Goal: Information Seeking & Learning: Learn about a topic

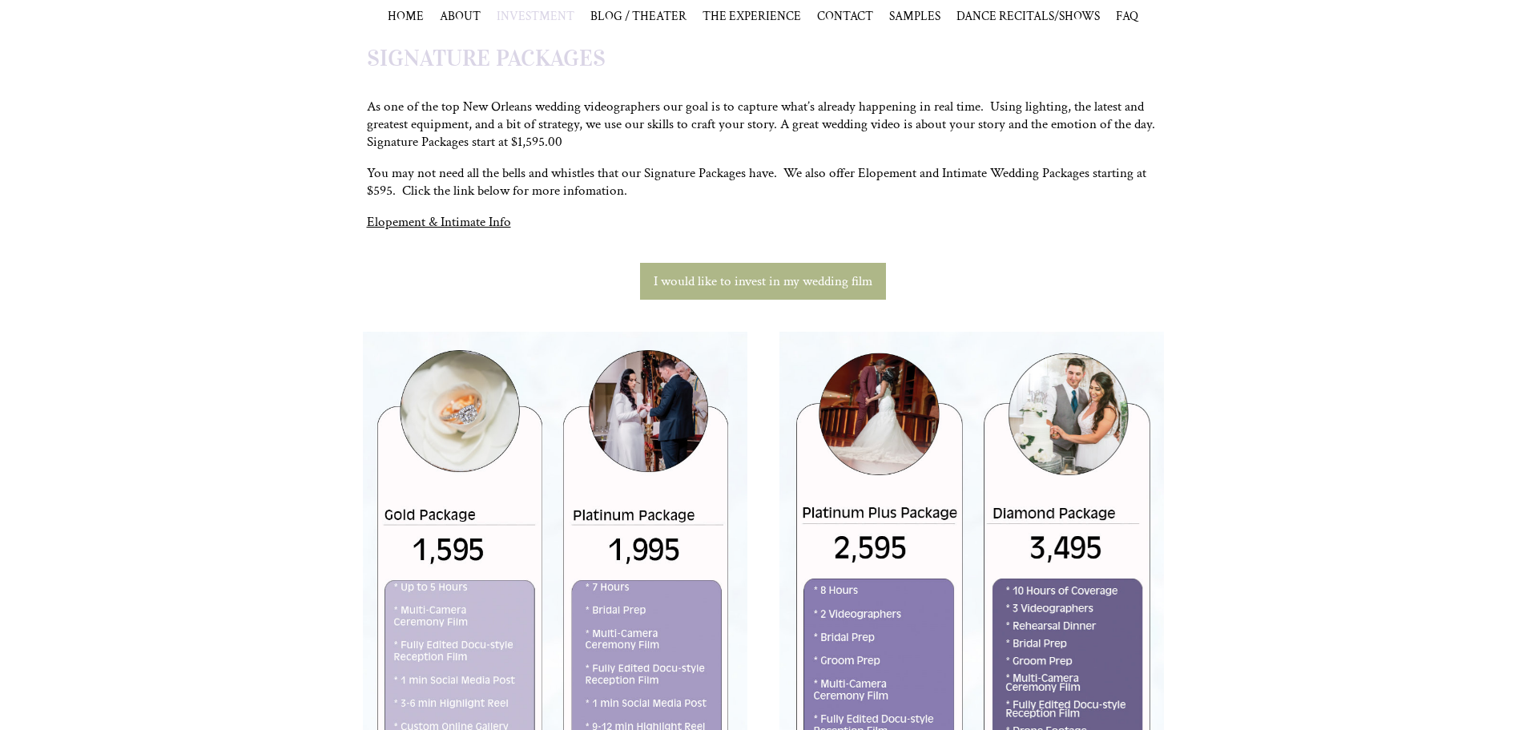
scroll to position [240, 0]
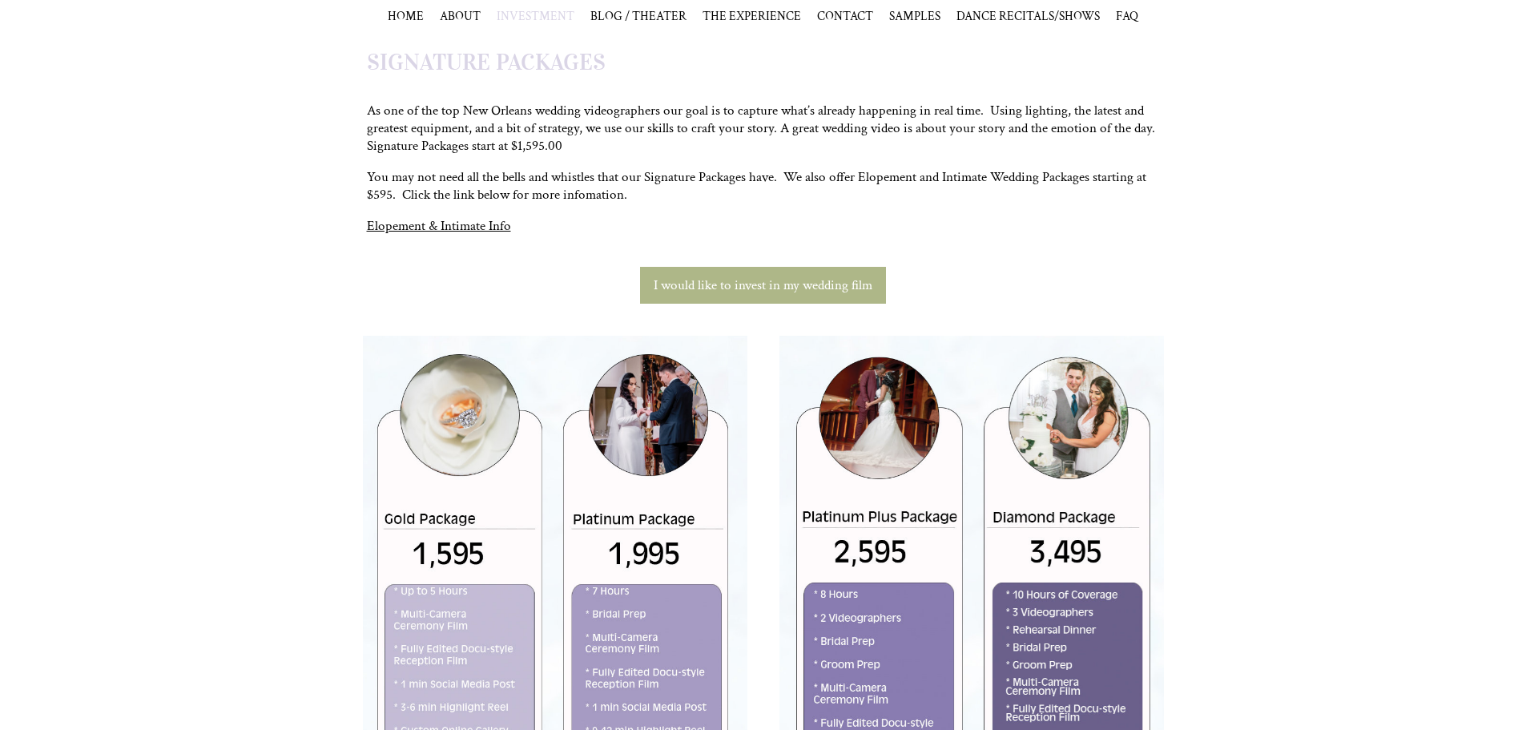
click at [487, 224] on link "Elopement & Intimate Info" at bounding box center [439, 226] width 144 height 18
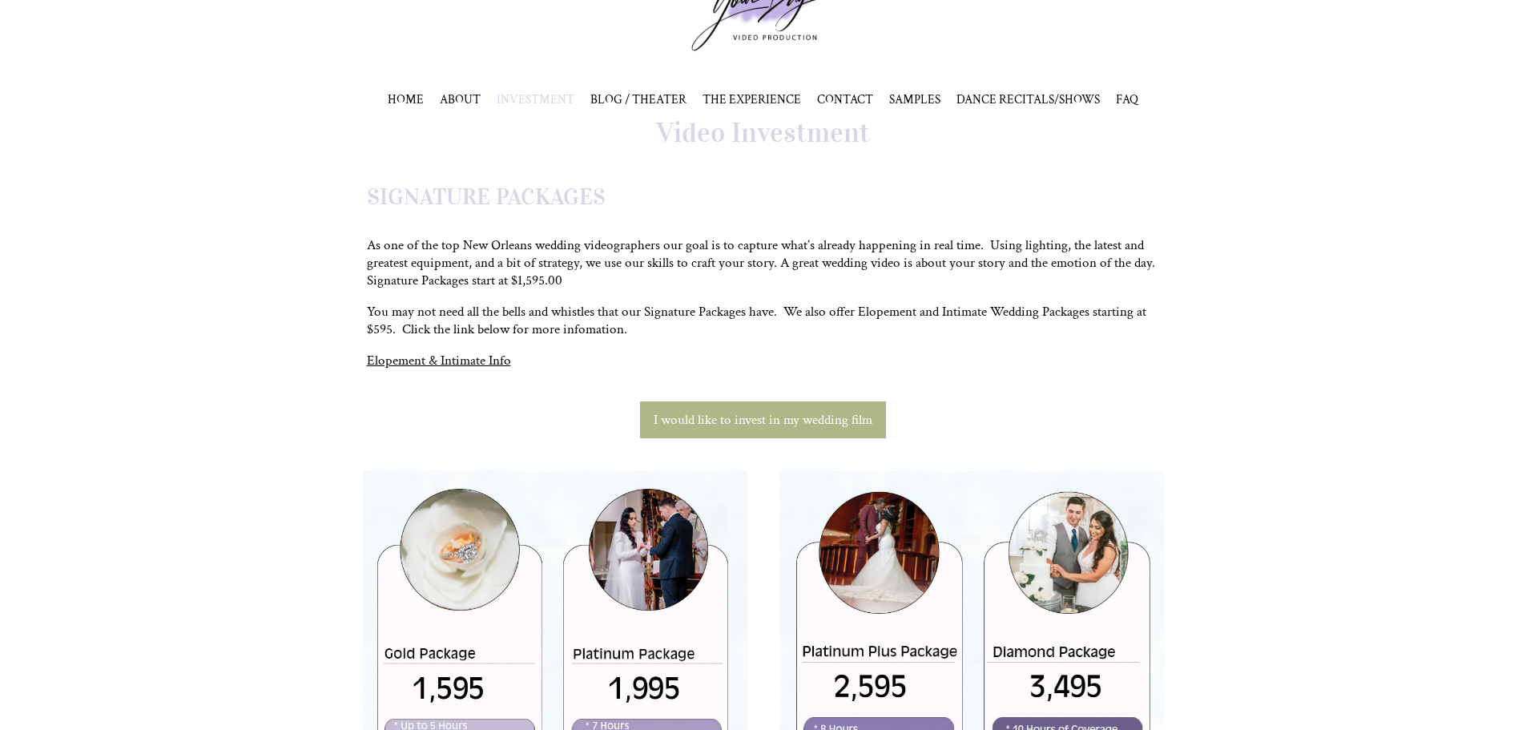
scroll to position [0, 0]
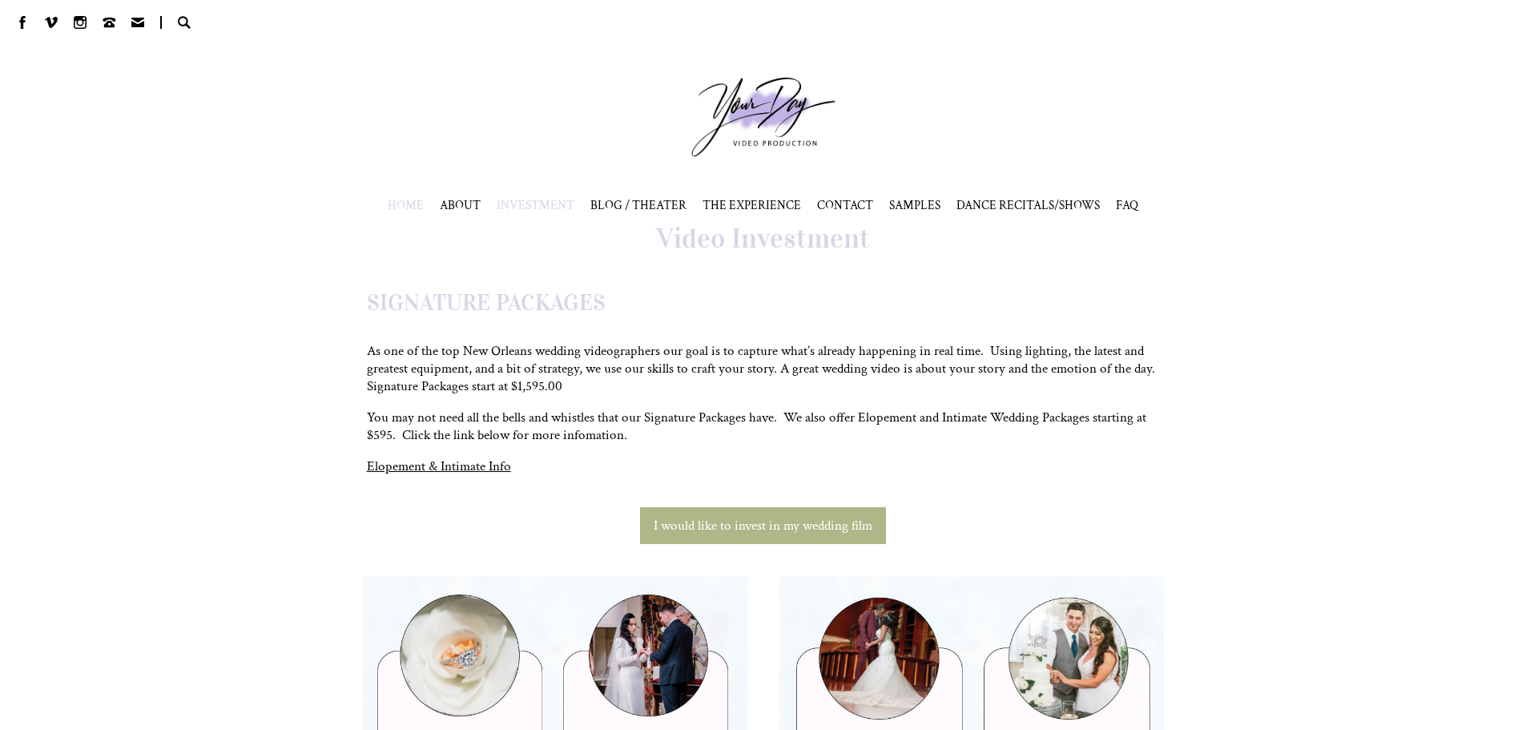
click at [415, 208] on span "HOME" at bounding box center [406, 205] width 36 height 16
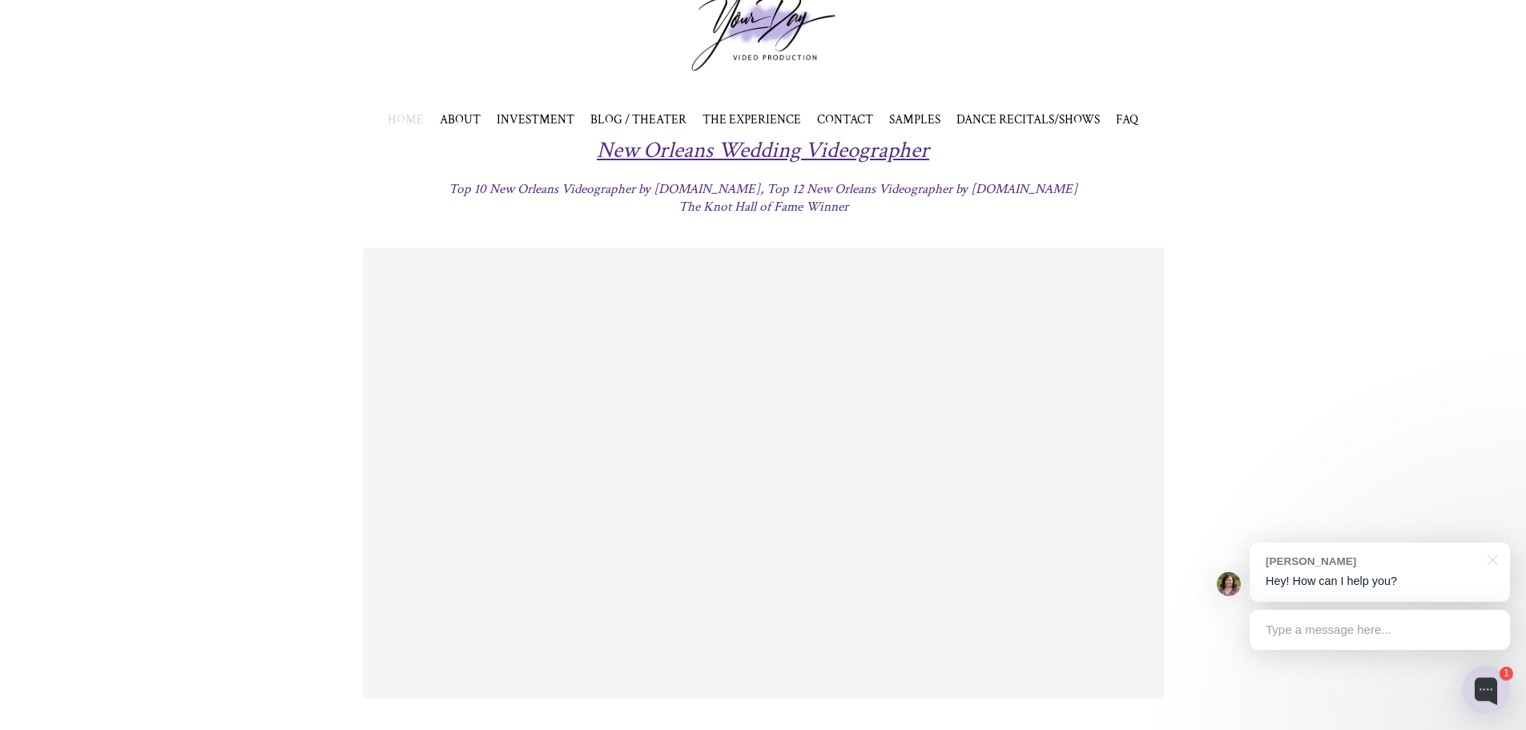
scroll to position [80, 0]
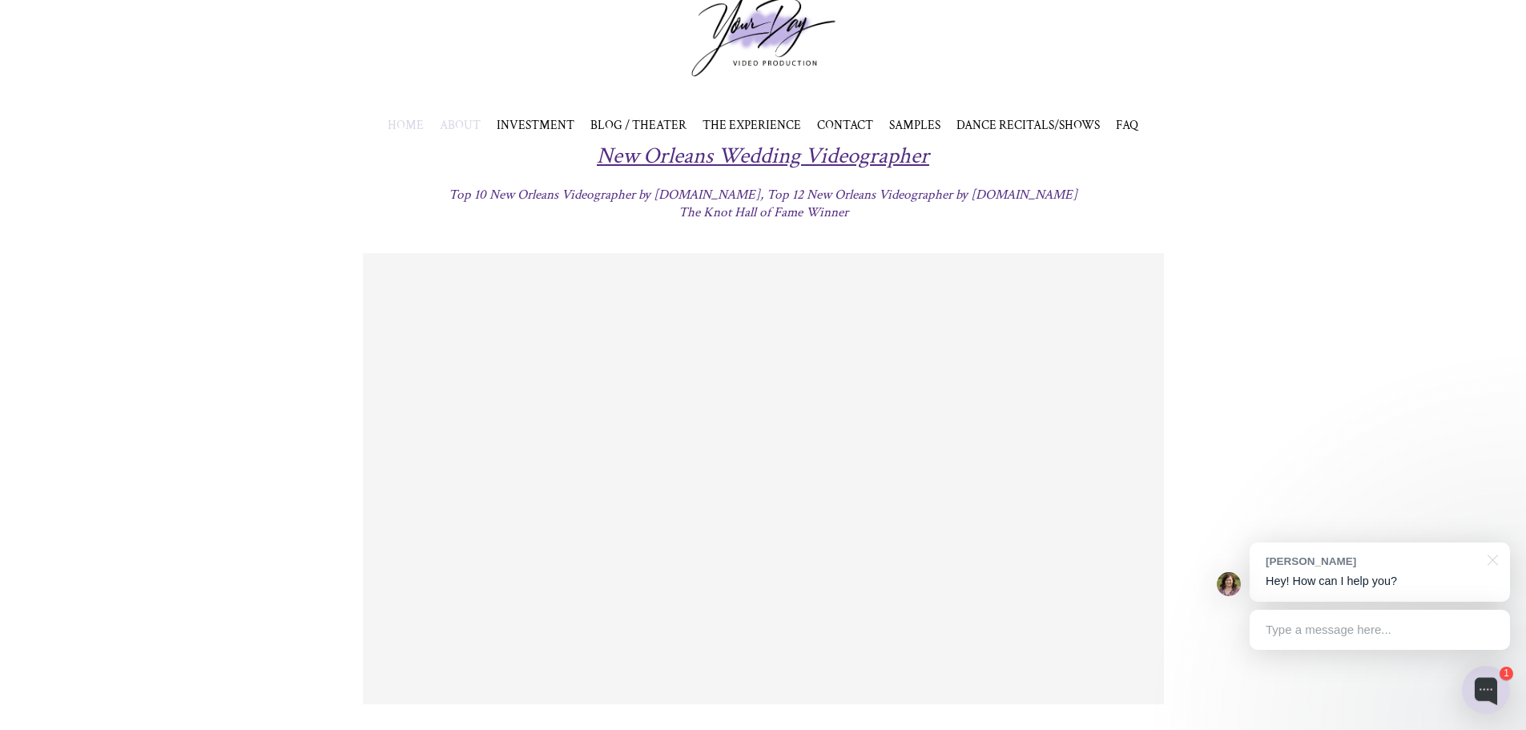
click at [469, 119] on span "ABOUT" at bounding box center [460, 125] width 41 height 16
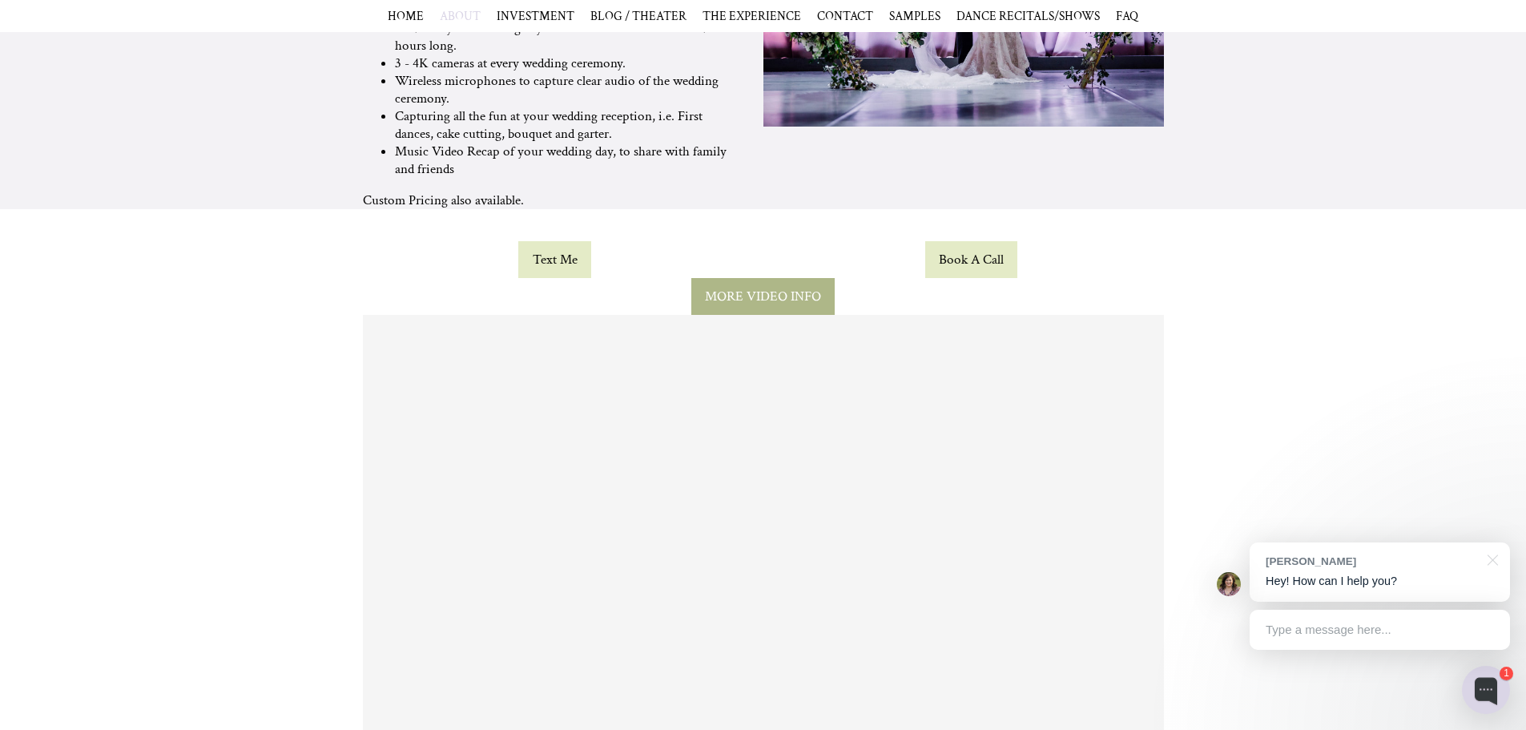
scroll to position [1522, 0]
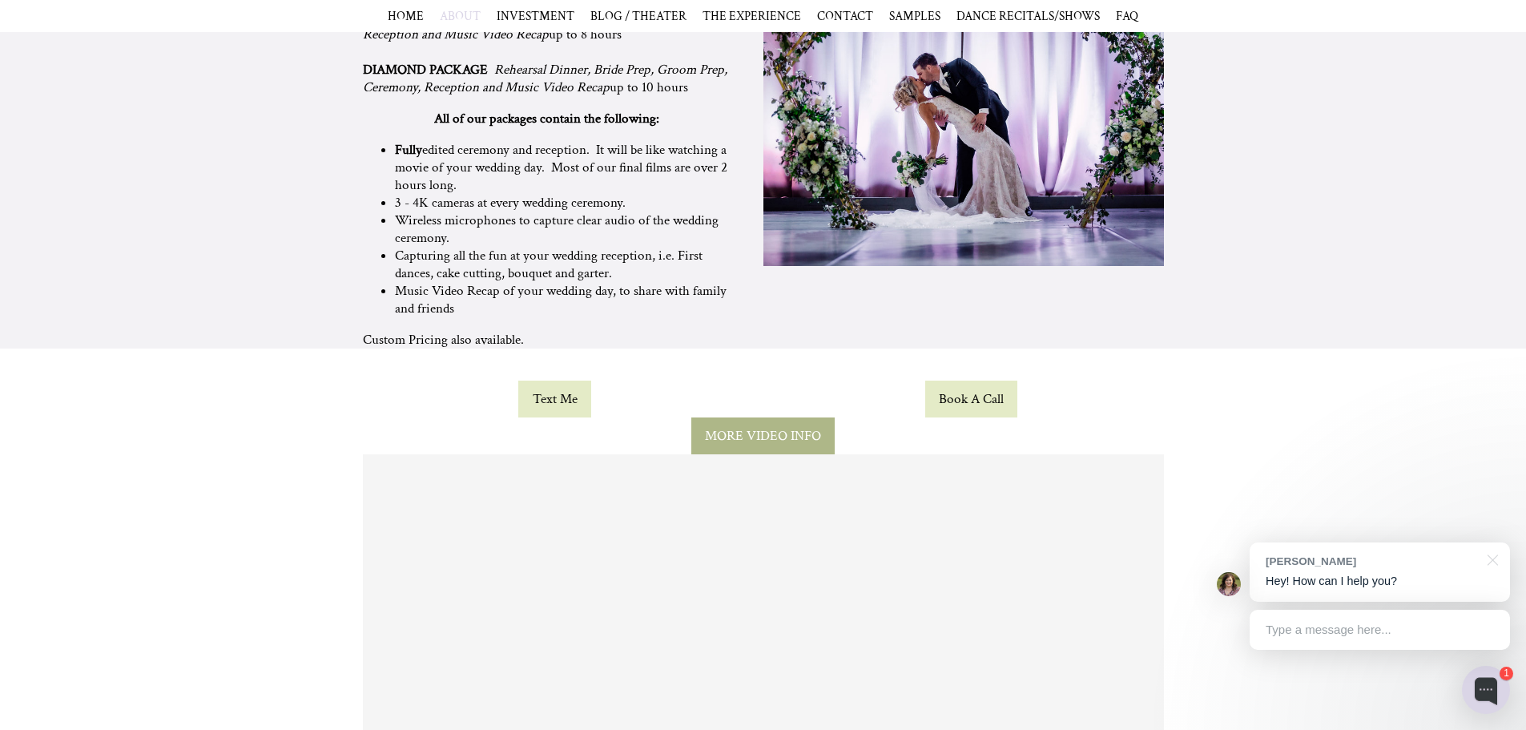
click at [751, 431] on span "MORE VIDEO INFO" at bounding box center [763, 436] width 116 height 18
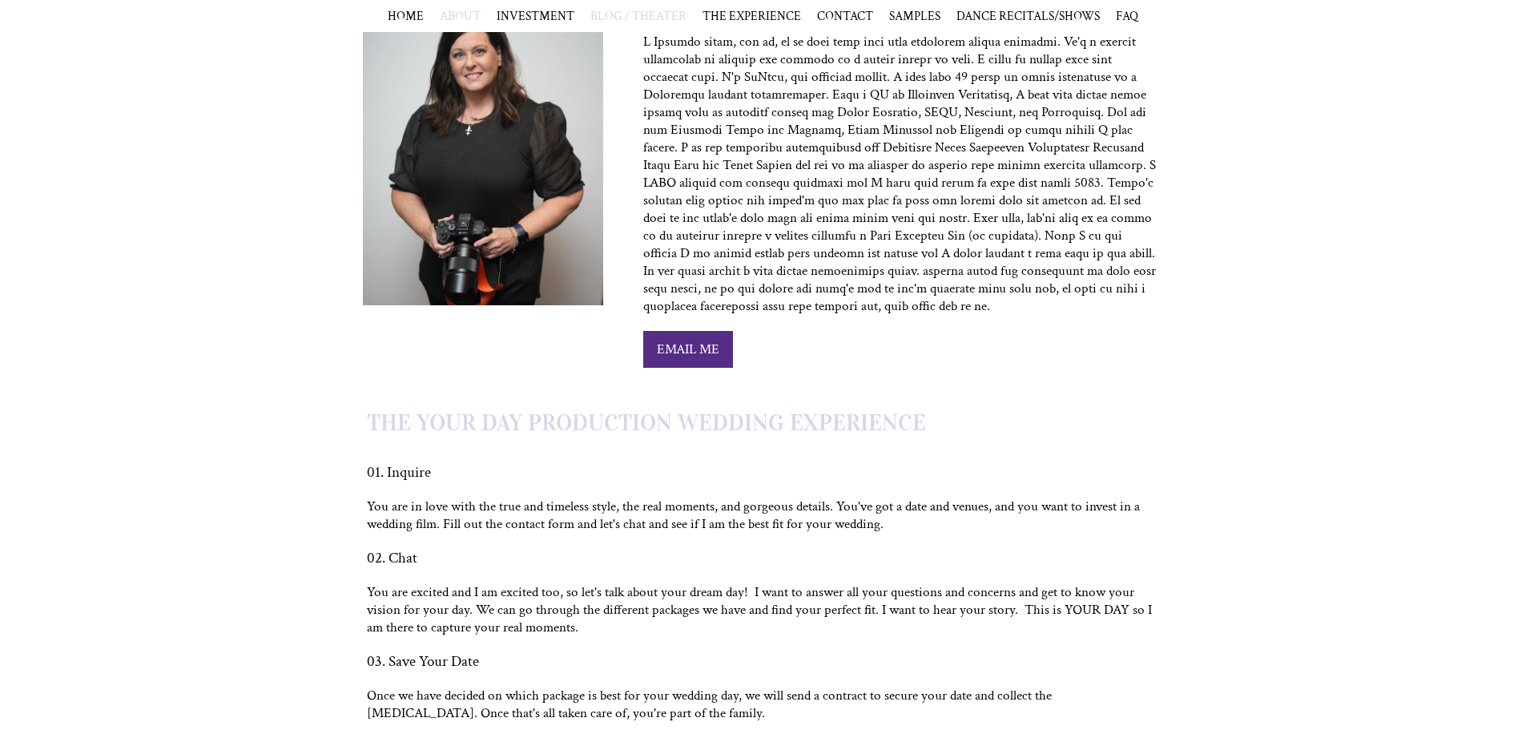
scroll to position [332, 0]
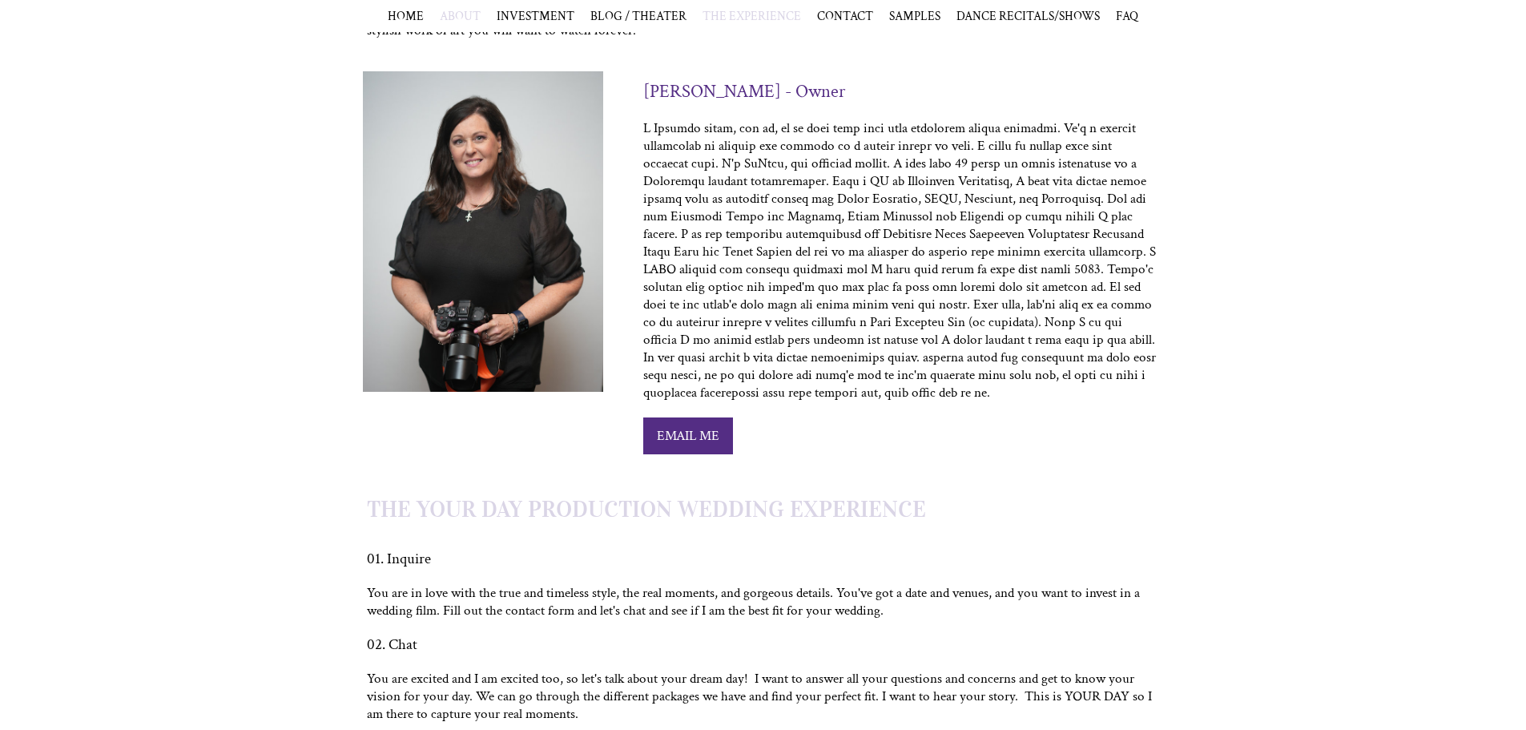
click at [766, 17] on span "THE EXPERIENCE" at bounding box center [752, 16] width 99 height 16
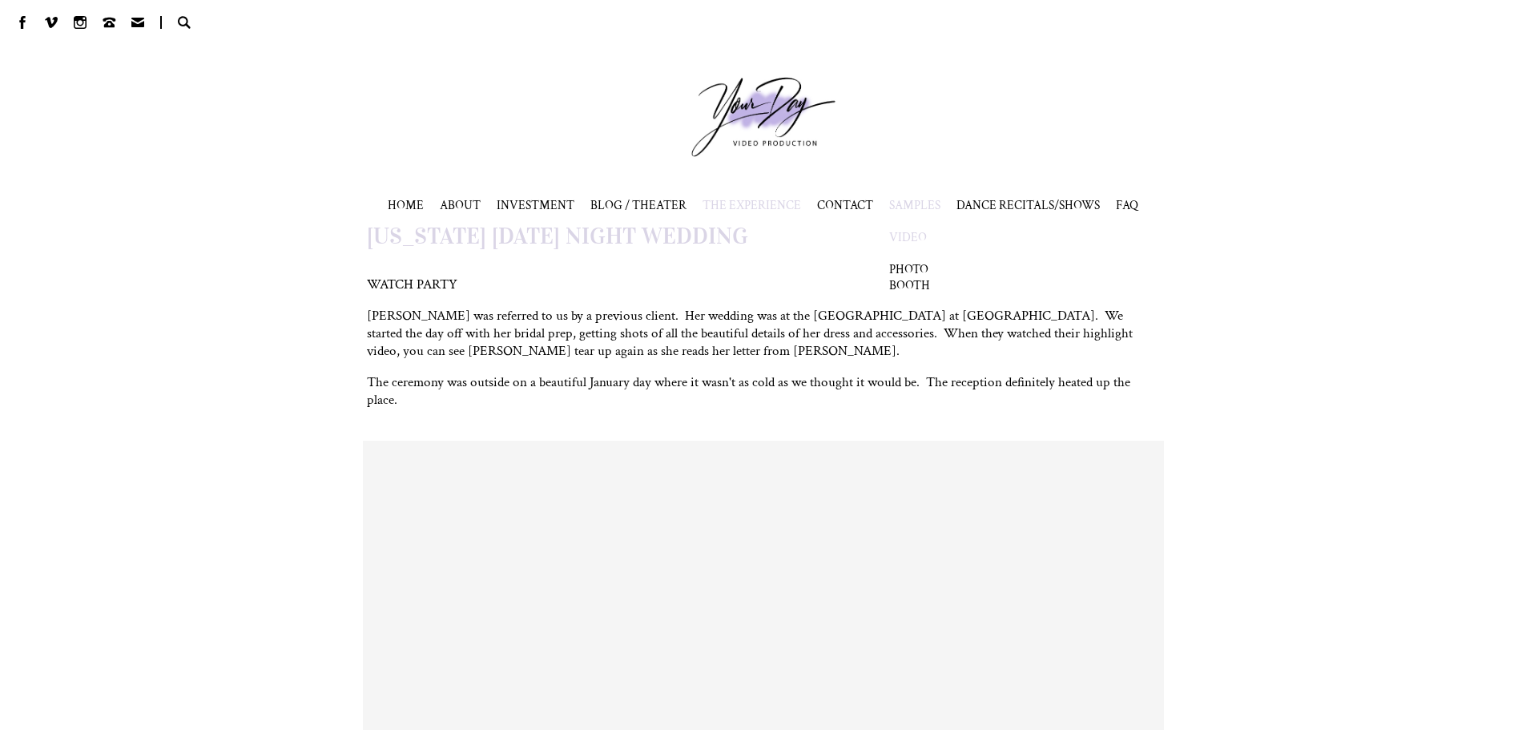
click at [915, 229] on link "VIDEO" at bounding box center [908, 237] width 38 height 16
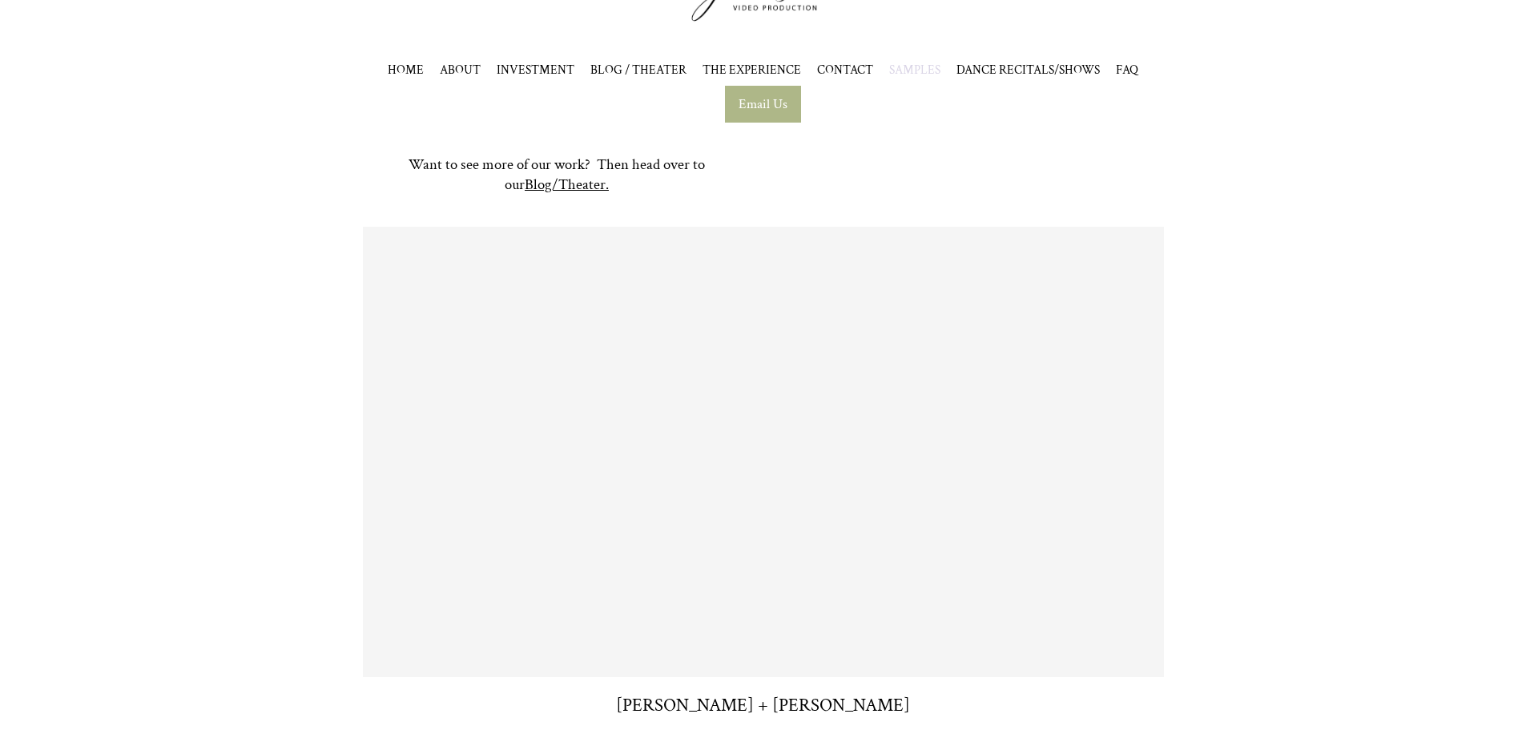
scroll to position [160, 0]
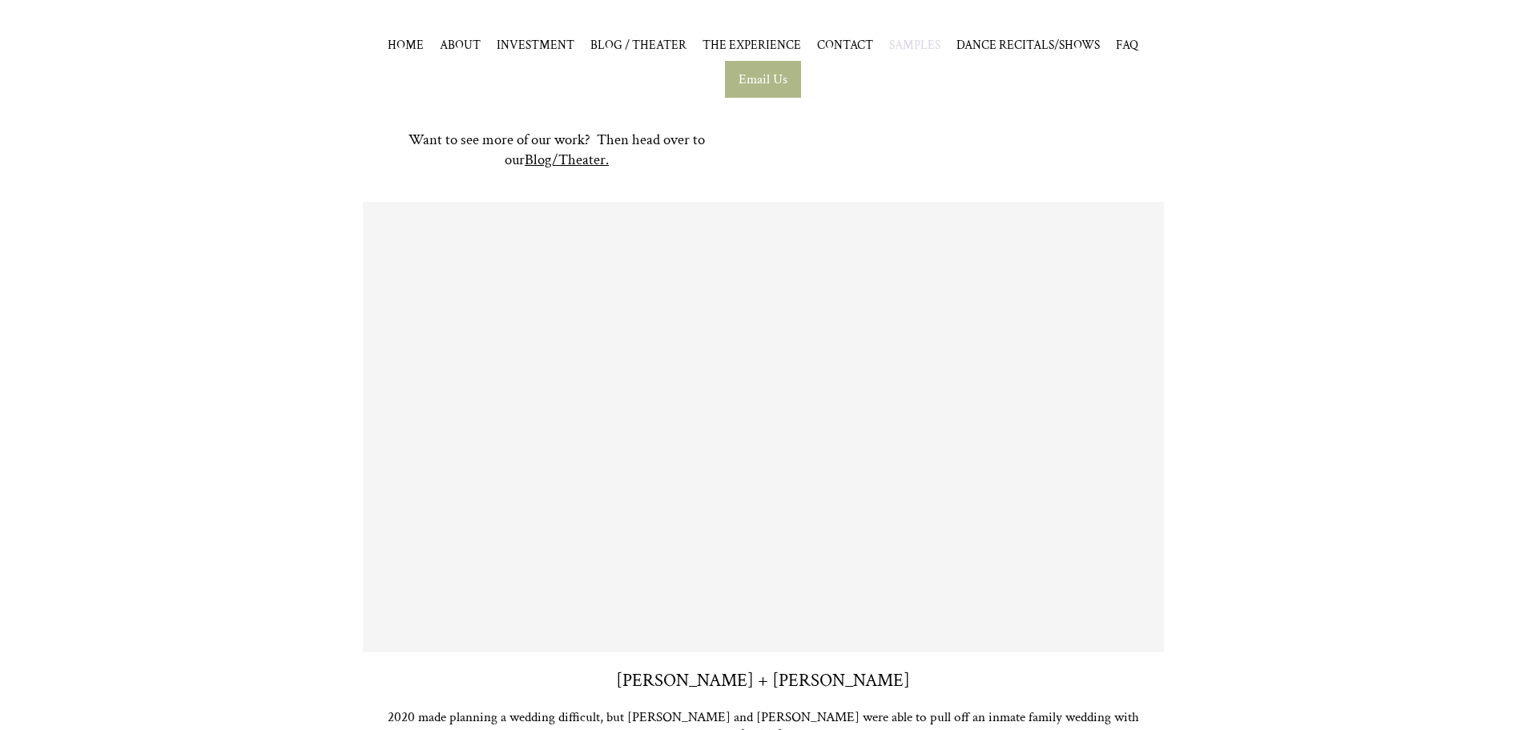
click at [1290, 309] on div "Allison + Todd 2020 made planning a wedding difficult, but Allison and Todd wer…" at bounding box center [763, 473] width 1526 height 542
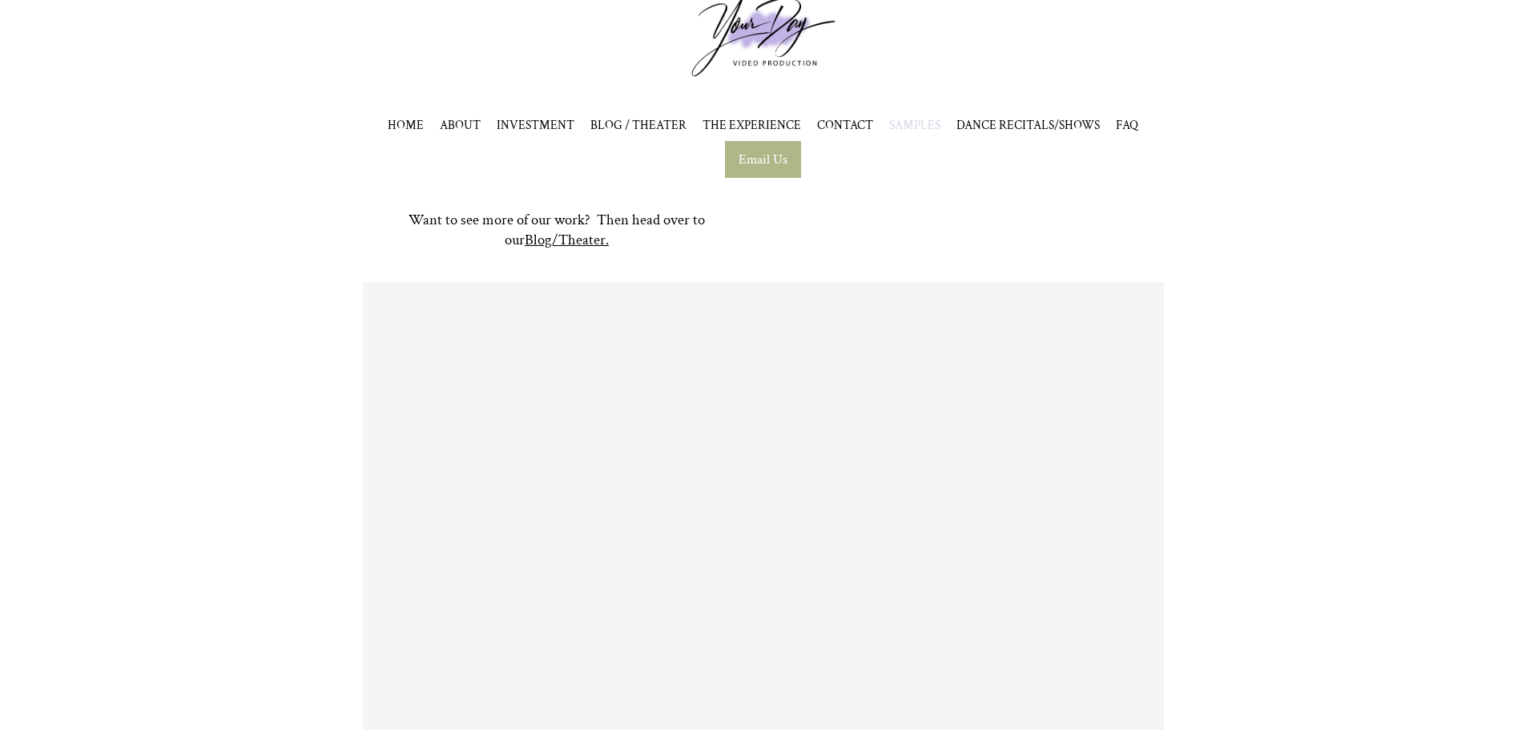
scroll to position [0, 0]
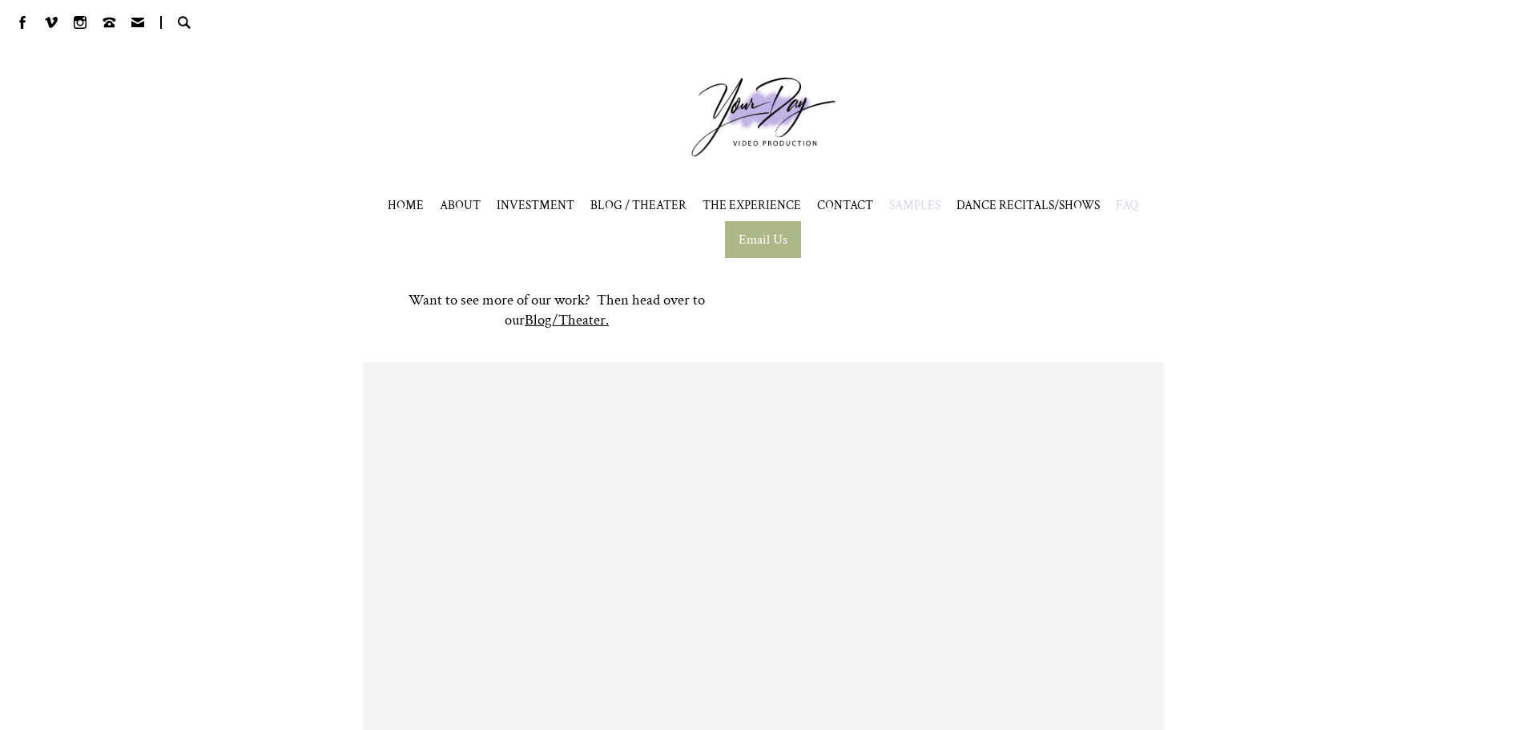
click at [1120, 203] on span "FAQ" at bounding box center [1127, 205] width 22 height 16
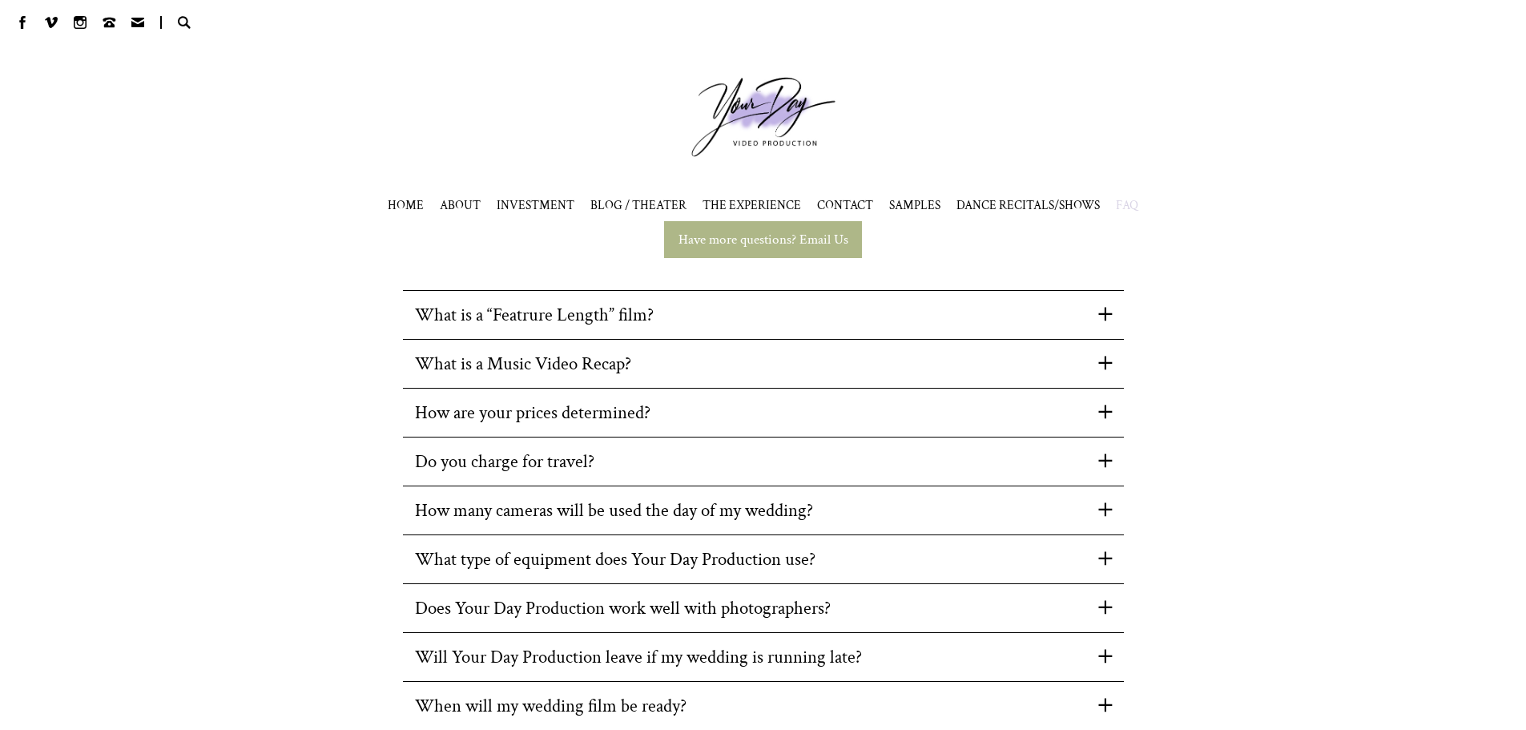
click at [1106, 362] on span at bounding box center [1105, 363] width 14 height 14
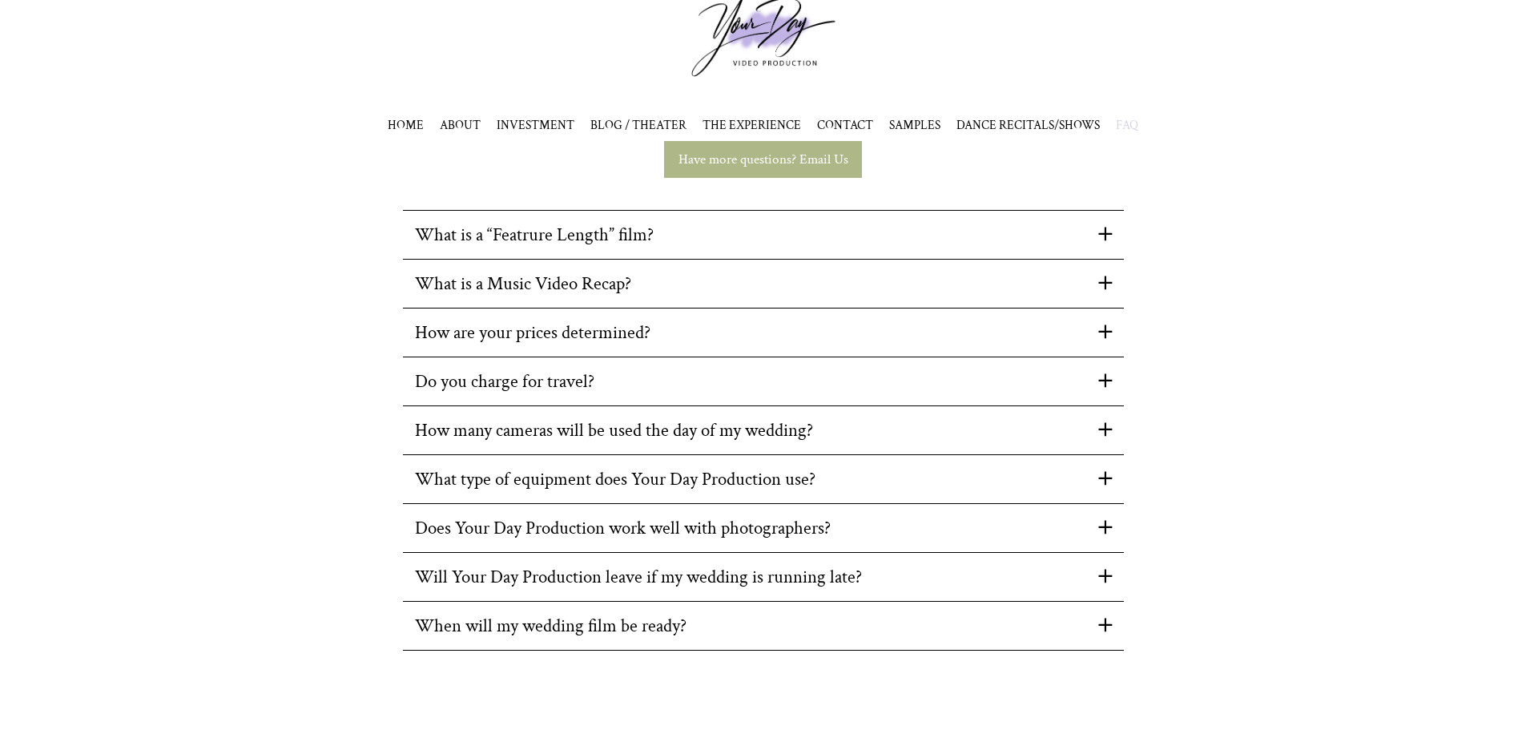
click at [1106, 338] on span at bounding box center [1105, 331] width 14 height 14
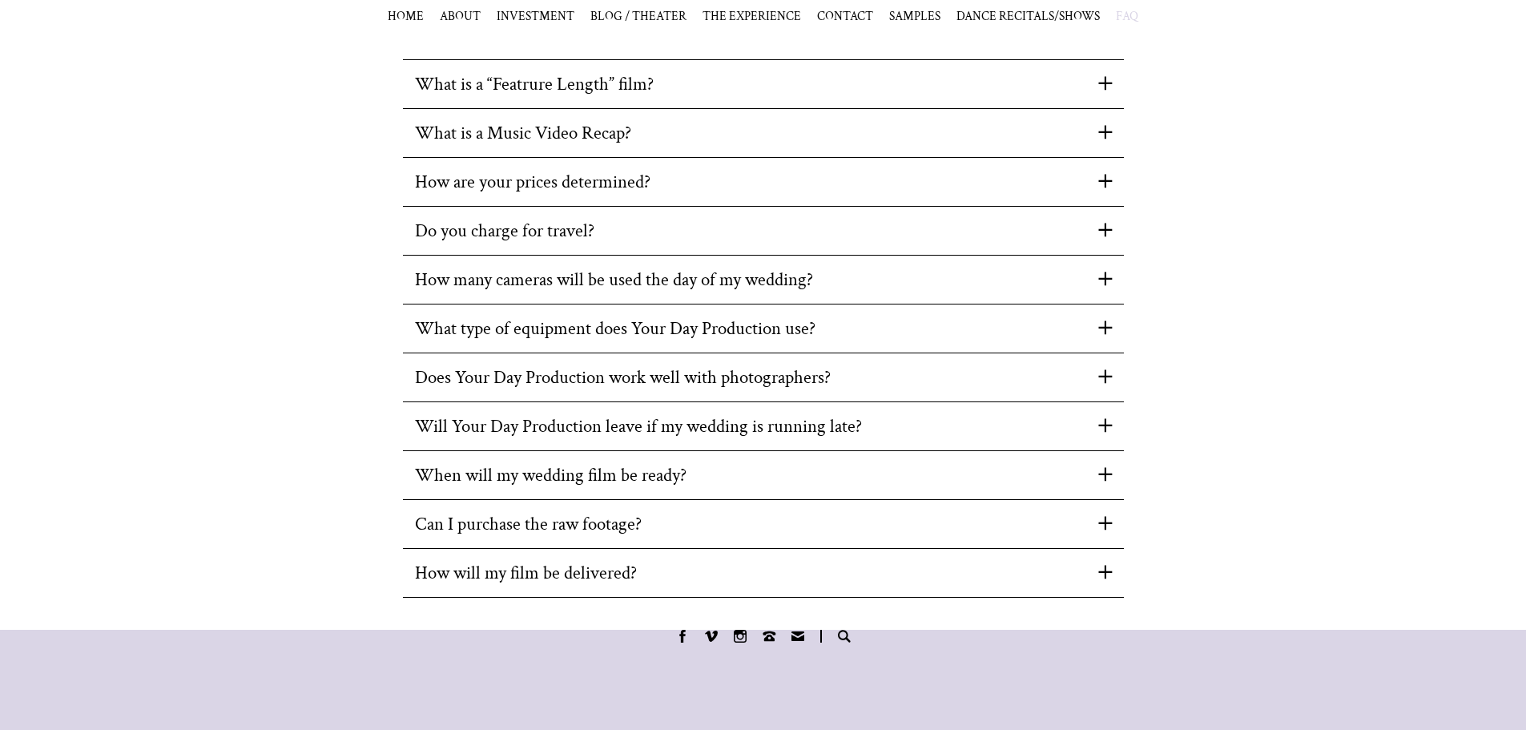
scroll to position [320, 0]
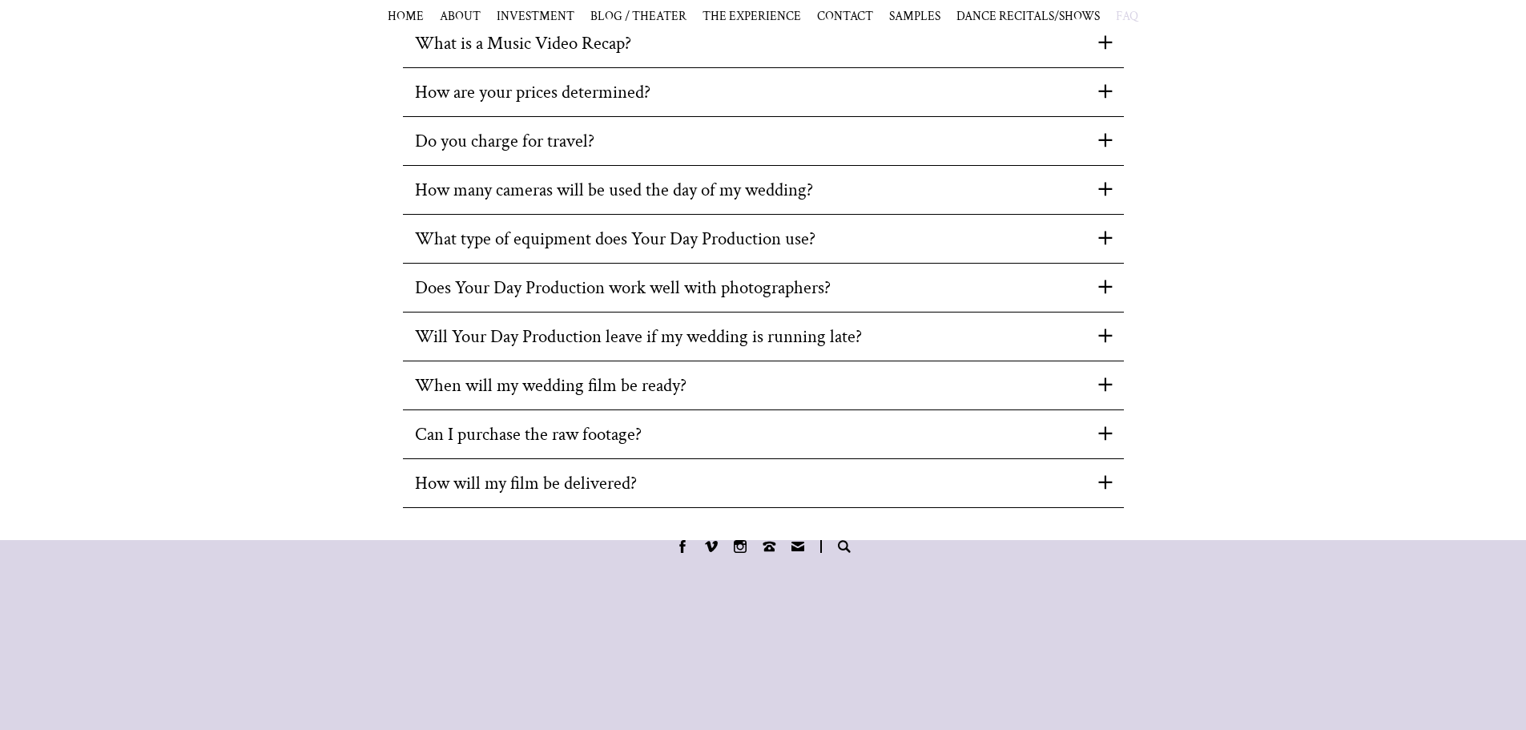
click at [1107, 195] on span at bounding box center [1105, 189] width 14 height 14
click at [1104, 244] on span at bounding box center [1105, 238] width 14 height 14
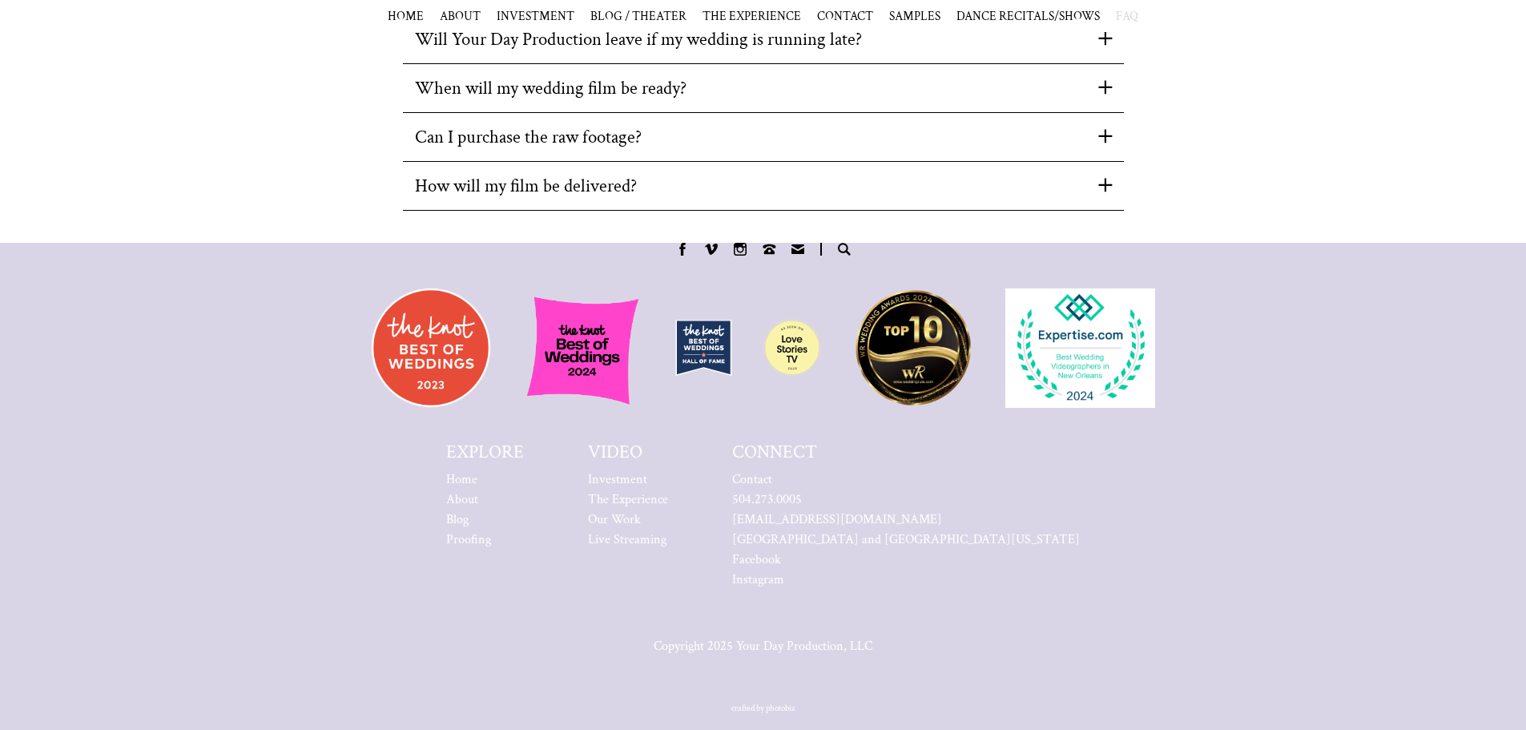
scroll to position [801, 0]
click at [1096, 149] on div "Can I purchase the raw footage?" at bounding box center [763, 137] width 721 height 24
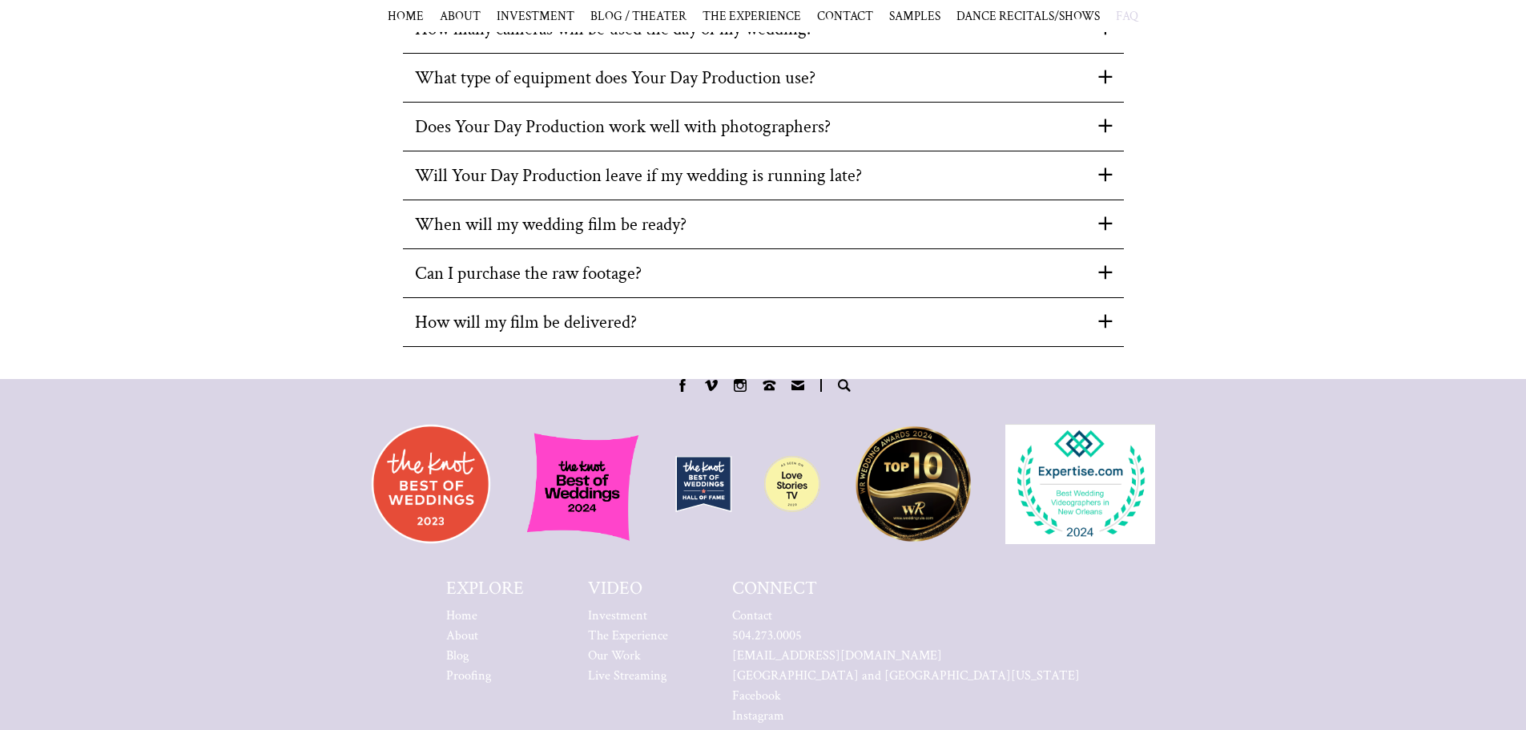
scroll to position [481, 0]
